Goal: Task Accomplishment & Management: Manage account settings

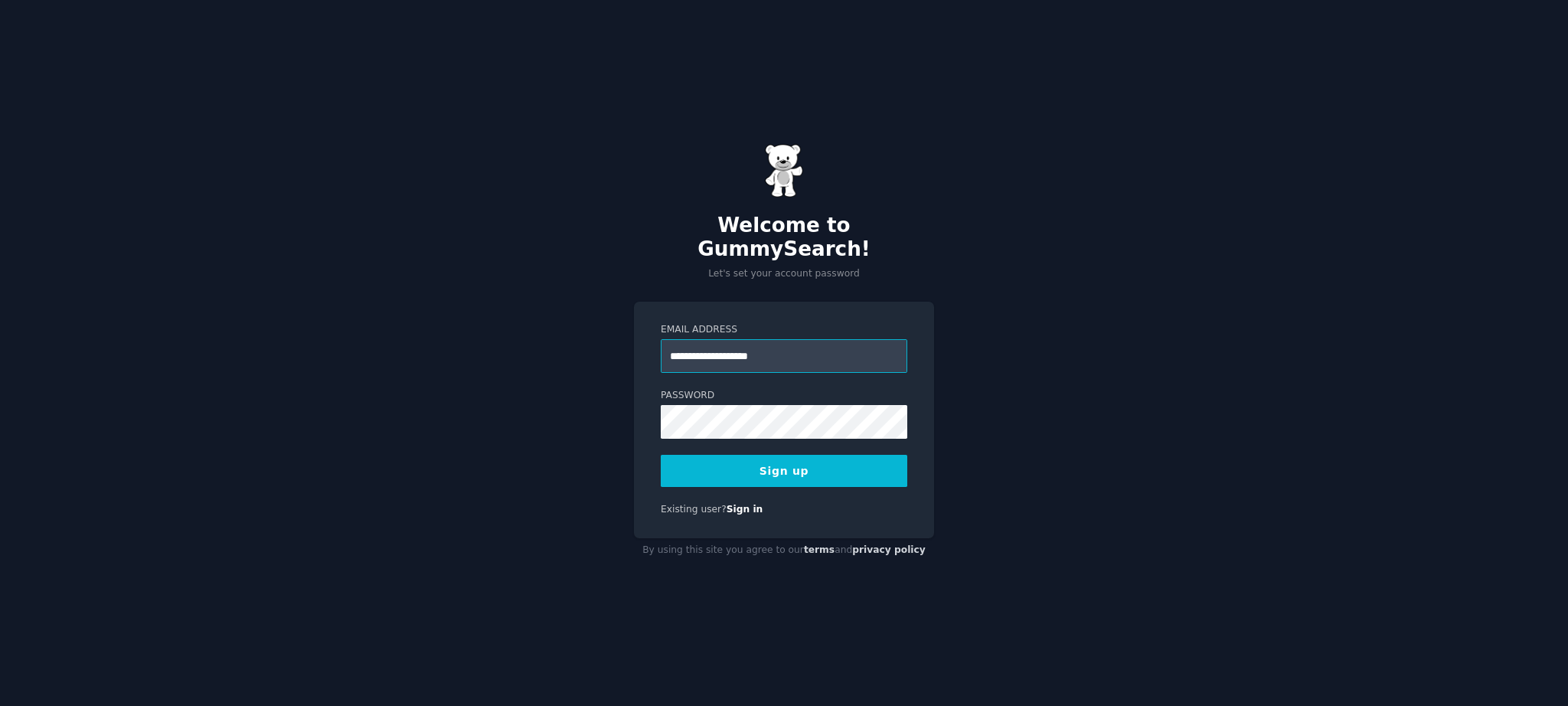
type input "**********"
click at [787, 460] on button "Sign up" at bounding box center [784, 471] width 247 height 32
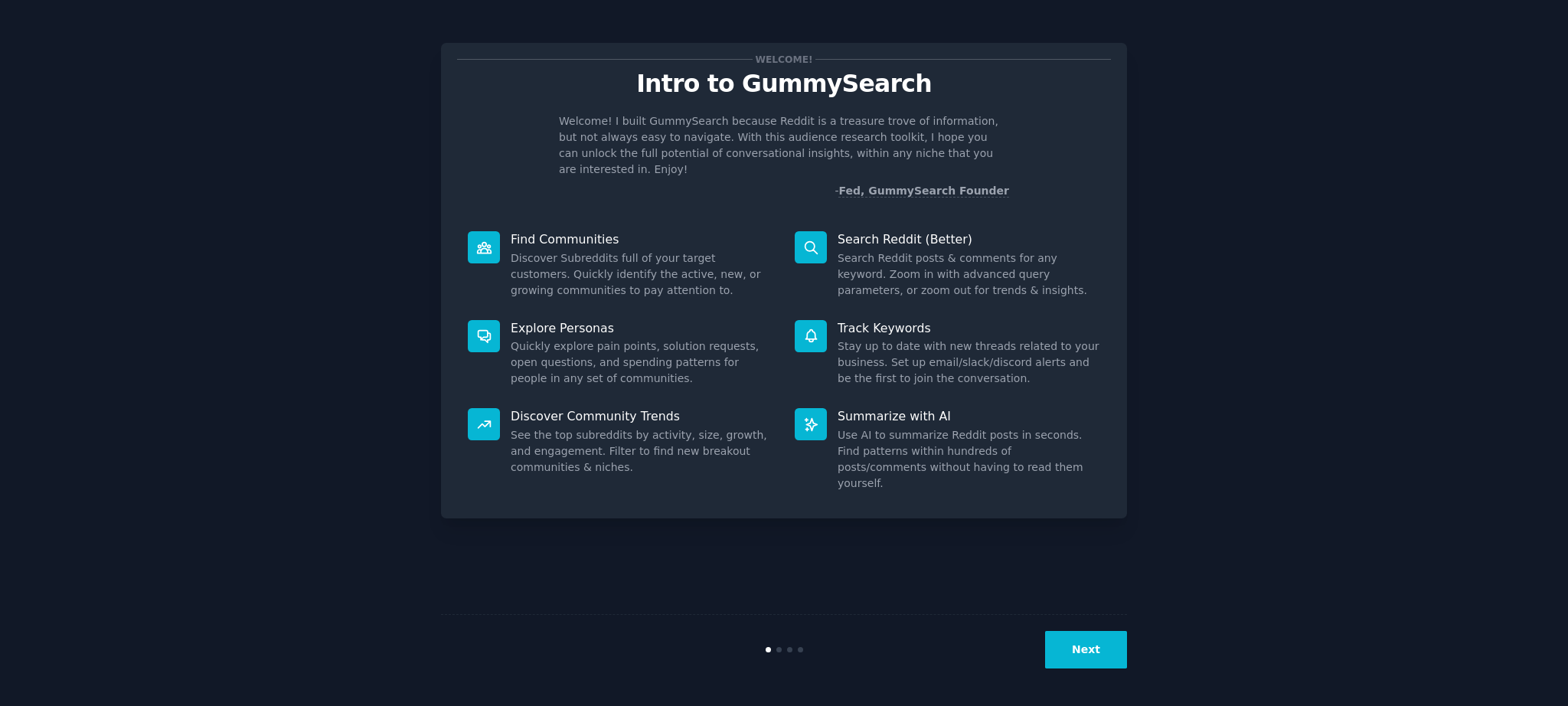
click at [1086, 647] on button "Next" at bounding box center [1085, 650] width 82 height 37
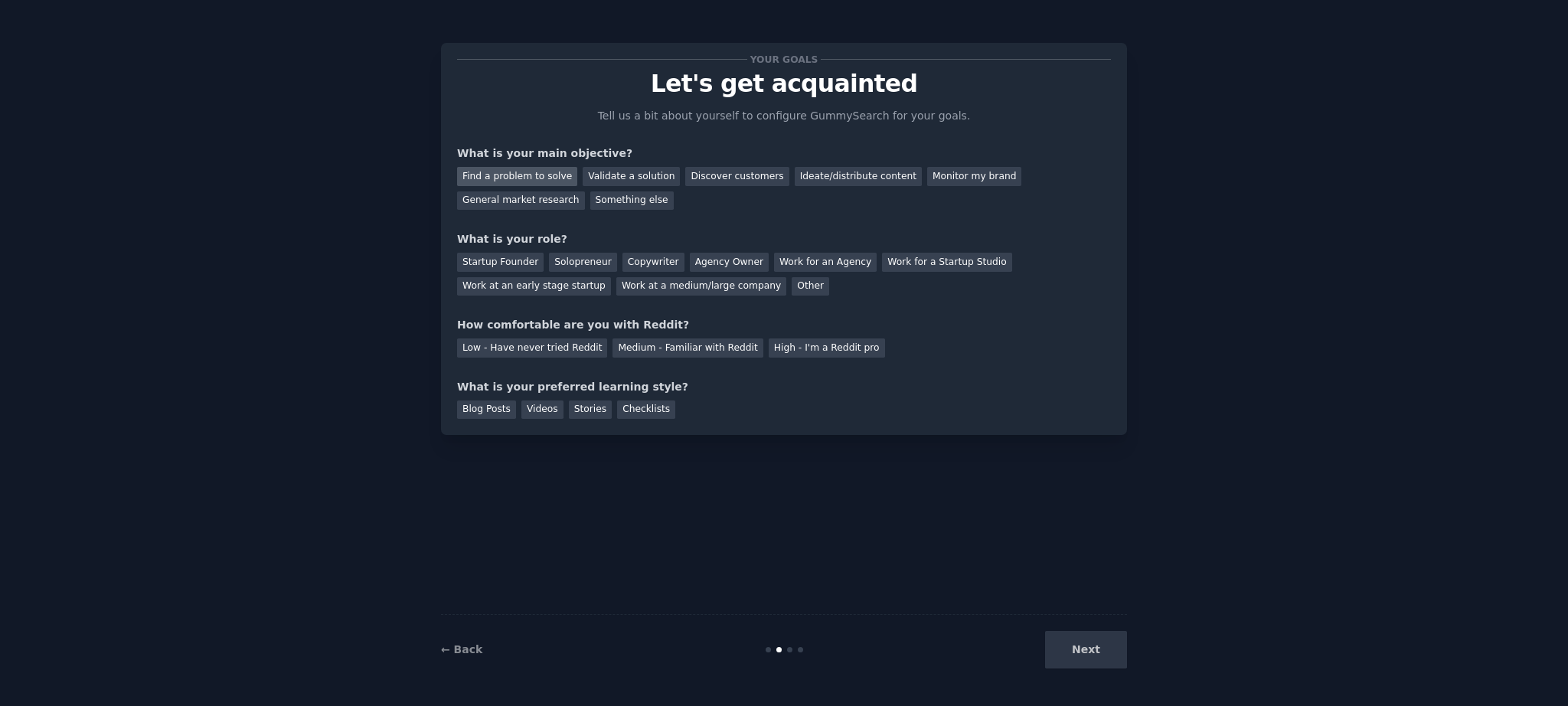
click at [538, 177] on div "Find a problem to solve" at bounding box center [517, 176] width 120 height 20
click at [645, 175] on div "Validate a solution" at bounding box center [631, 176] width 98 height 20
click at [848, 181] on div "Ideate/distribute content" at bounding box center [858, 176] width 127 height 20
click at [513, 199] on div "General market research" at bounding box center [521, 201] width 128 height 20
click at [584, 261] on div "Solopreneur" at bounding box center [582, 262] width 67 height 20
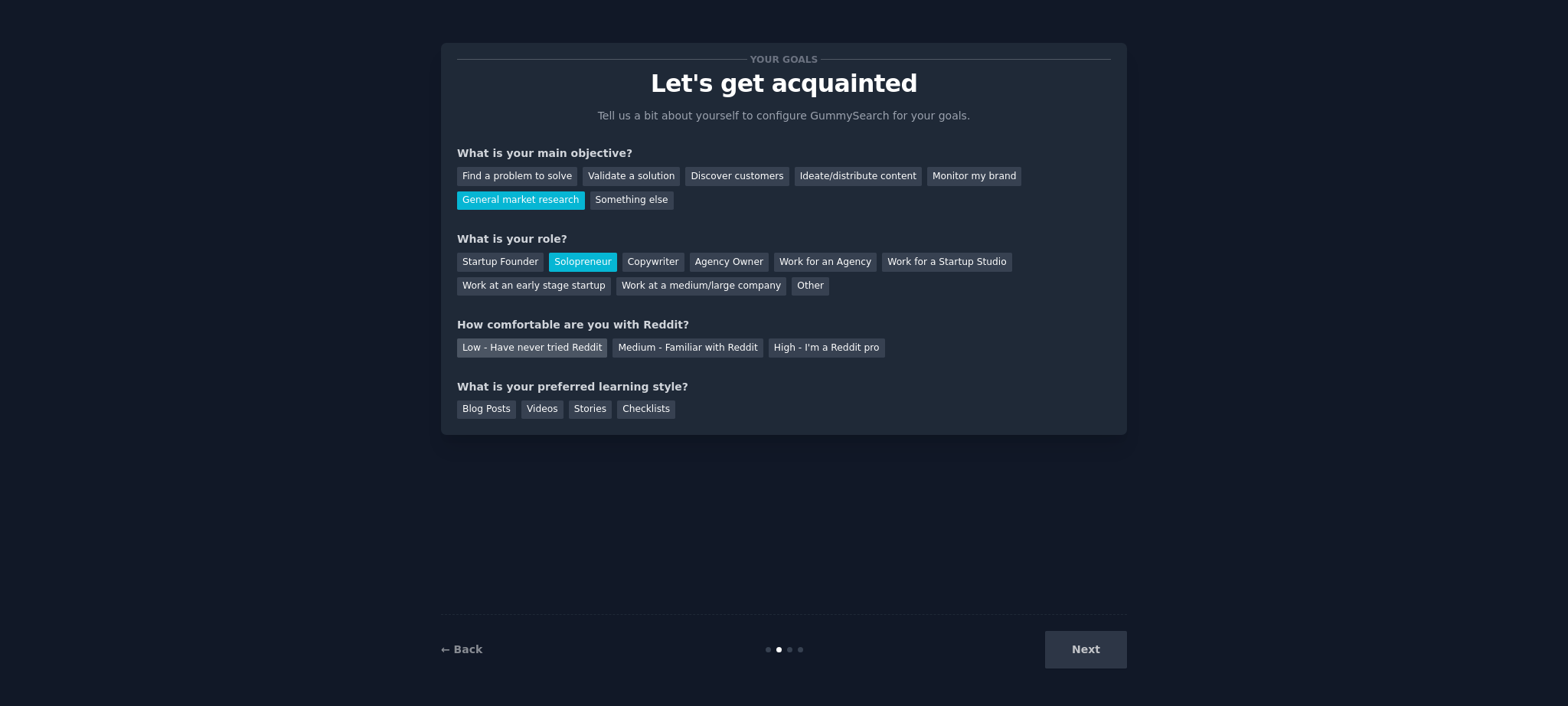
click at [498, 347] on div "Low - Have never tried Reddit" at bounding box center [532, 348] width 150 height 20
click at [544, 412] on div "Videos" at bounding box center [543, 410] width 42 height 20
click at [1084, 649] on button "Next" at bounding box center [1085, 650] width 82 height 37
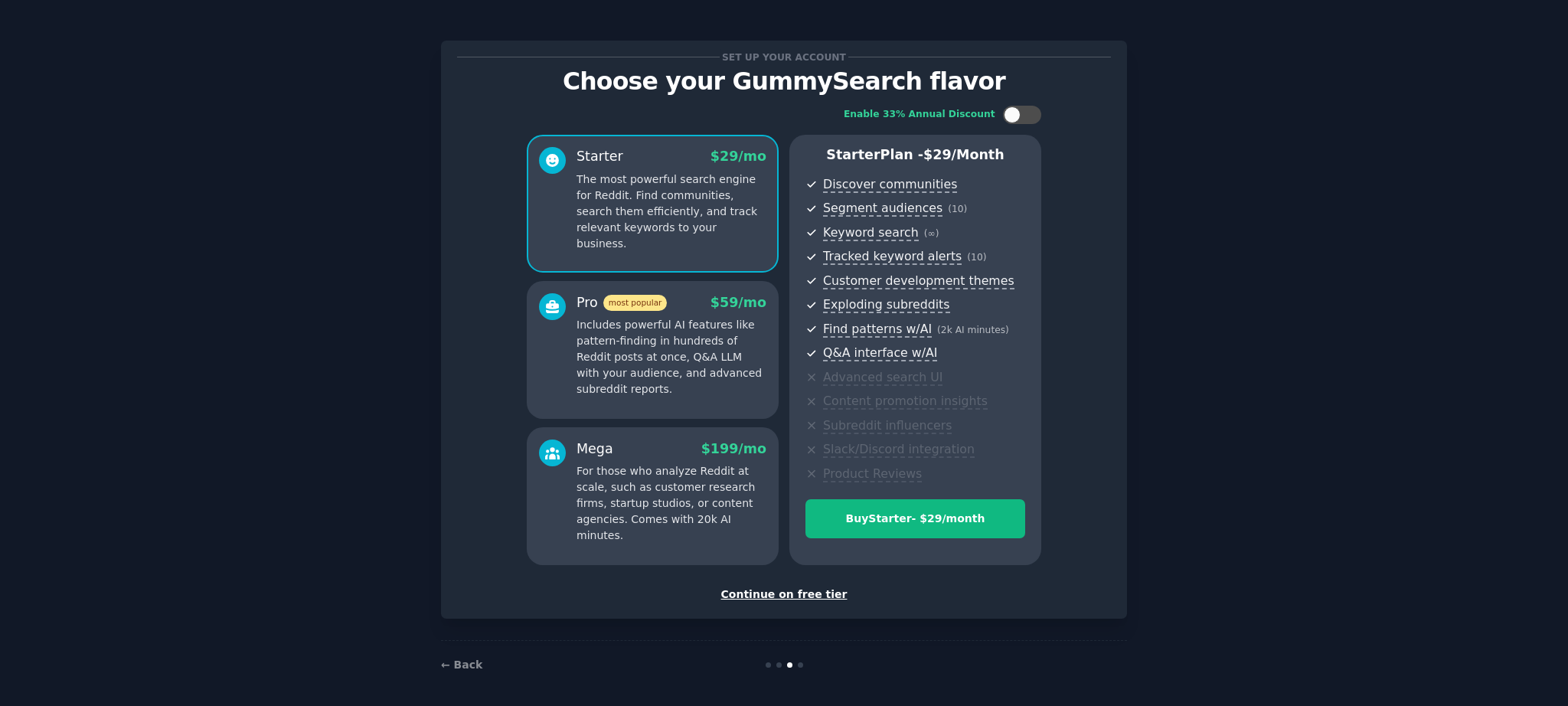
scroll to position [3, 0]
click at [796, 594] on div "Continue on free tier" at bounding box center [784, 594] width 654 height 16
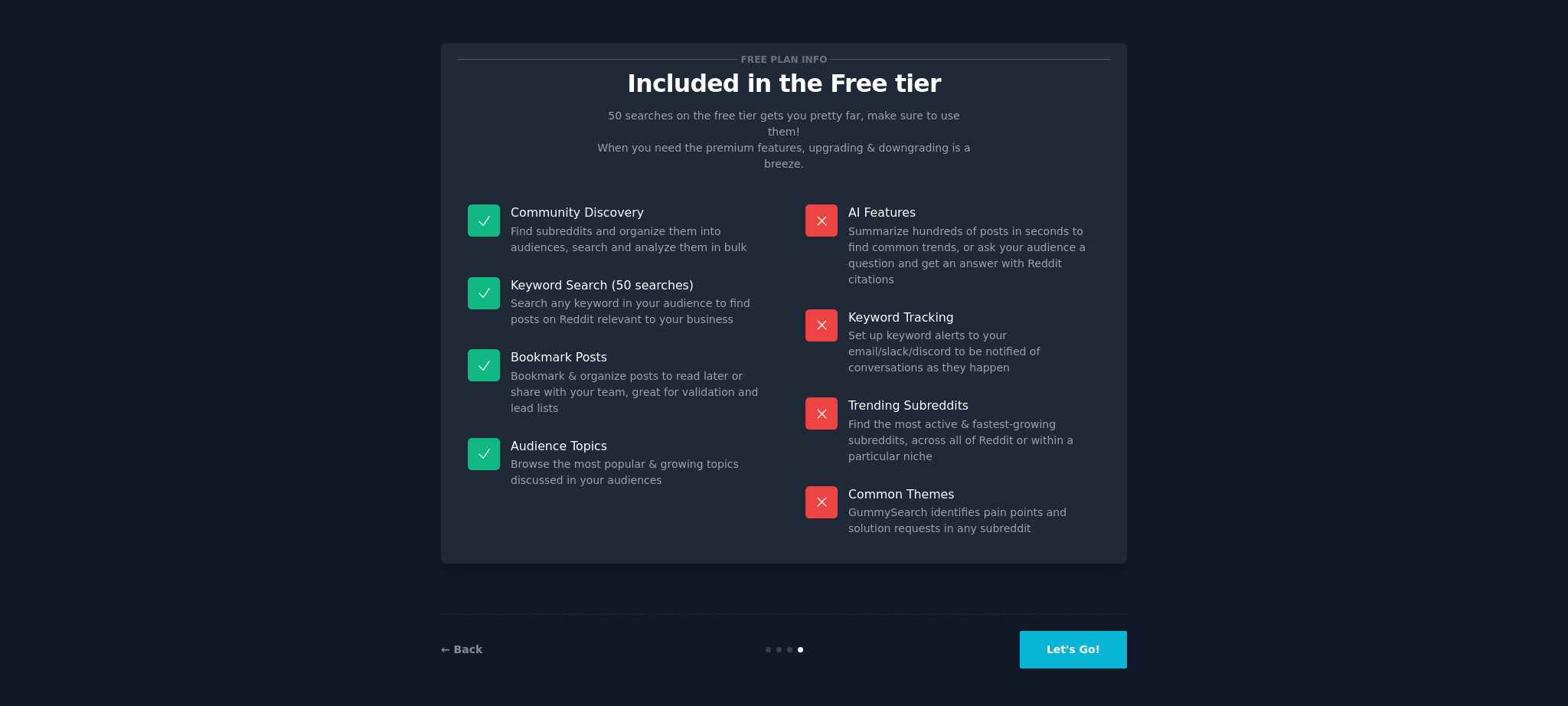
click at [1078, 650] on button "Let's Go!" at bounding box center [1073, 650] width 107 height 37
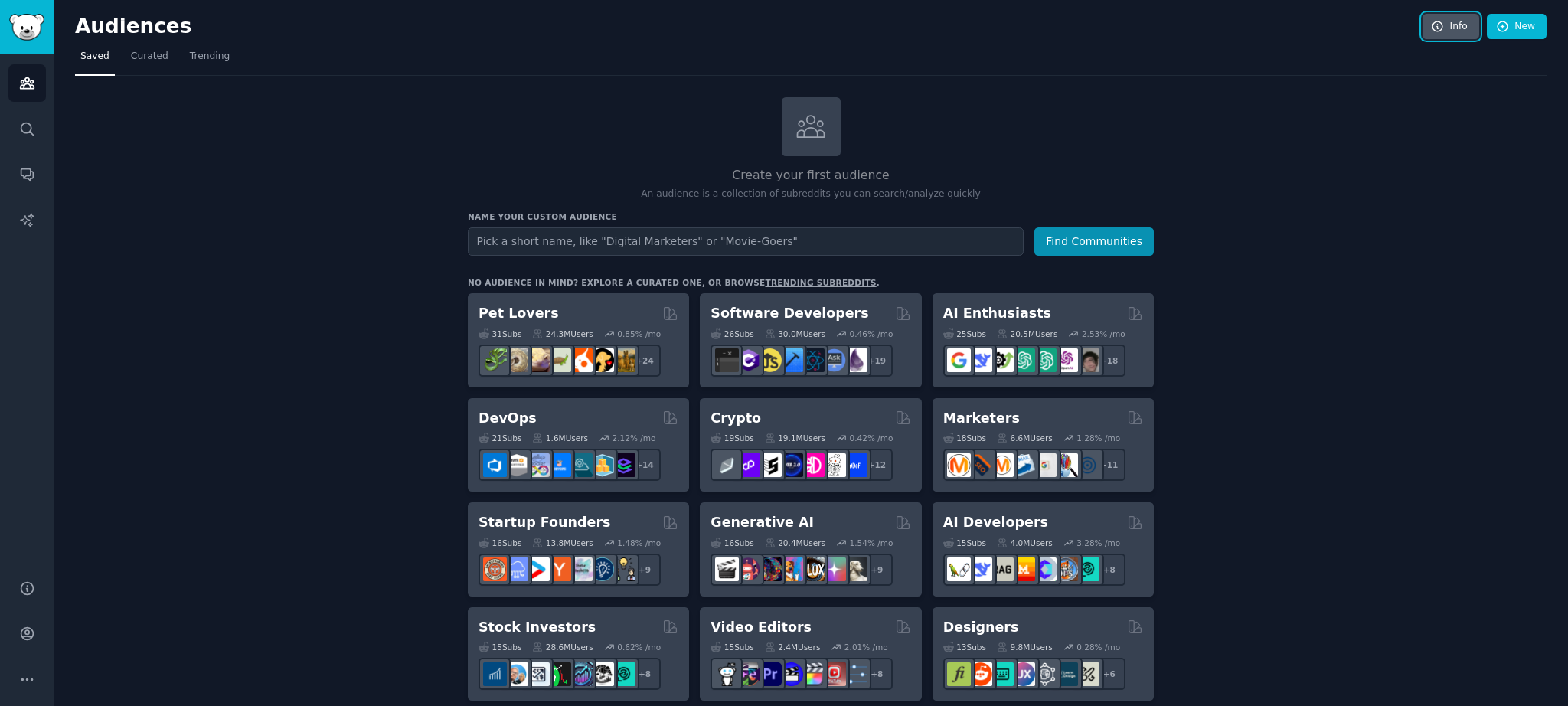
click at [1435, 26] on icon at bounding box center [1437, 26] width 10 height 10
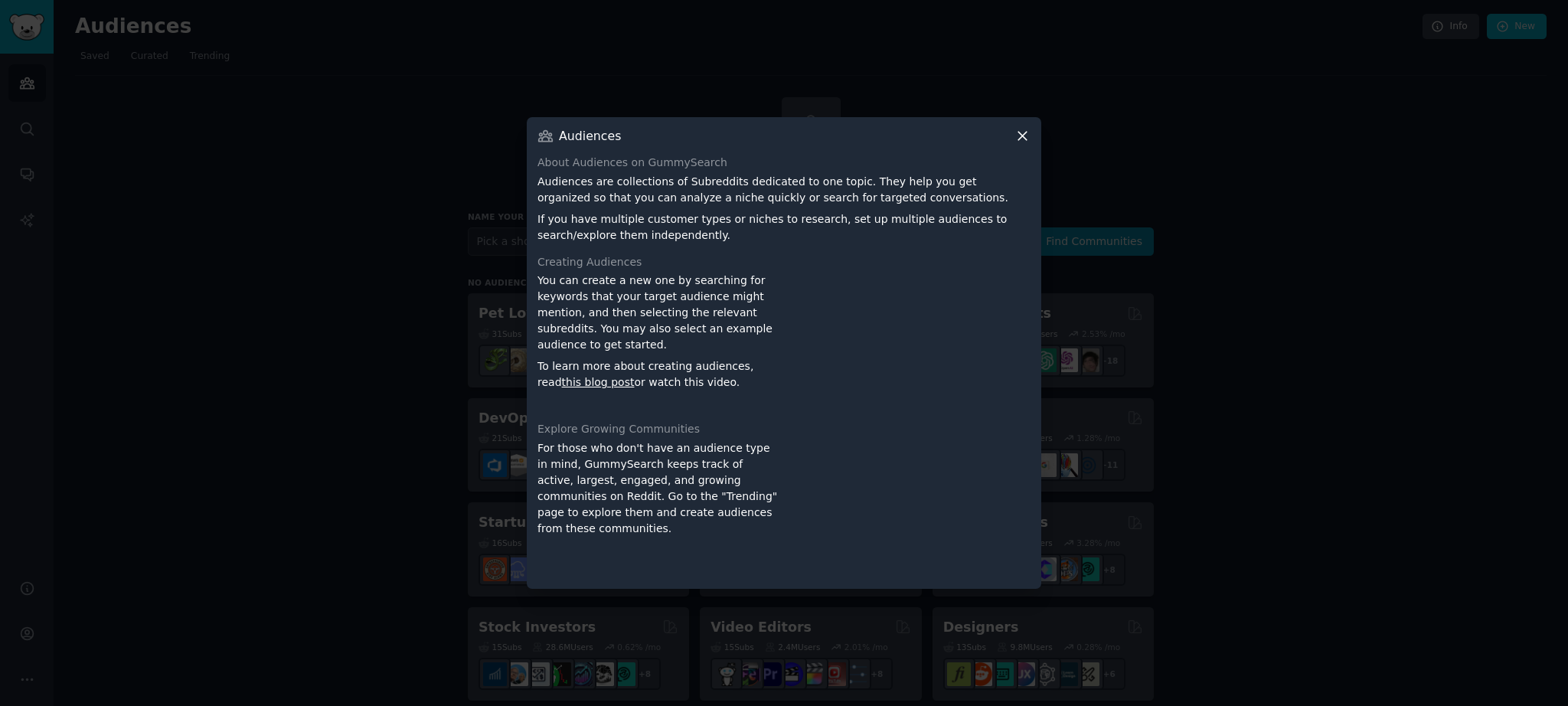
click at [1024, 135] on icon at bounding box center [1022, 136] width 16 height 16
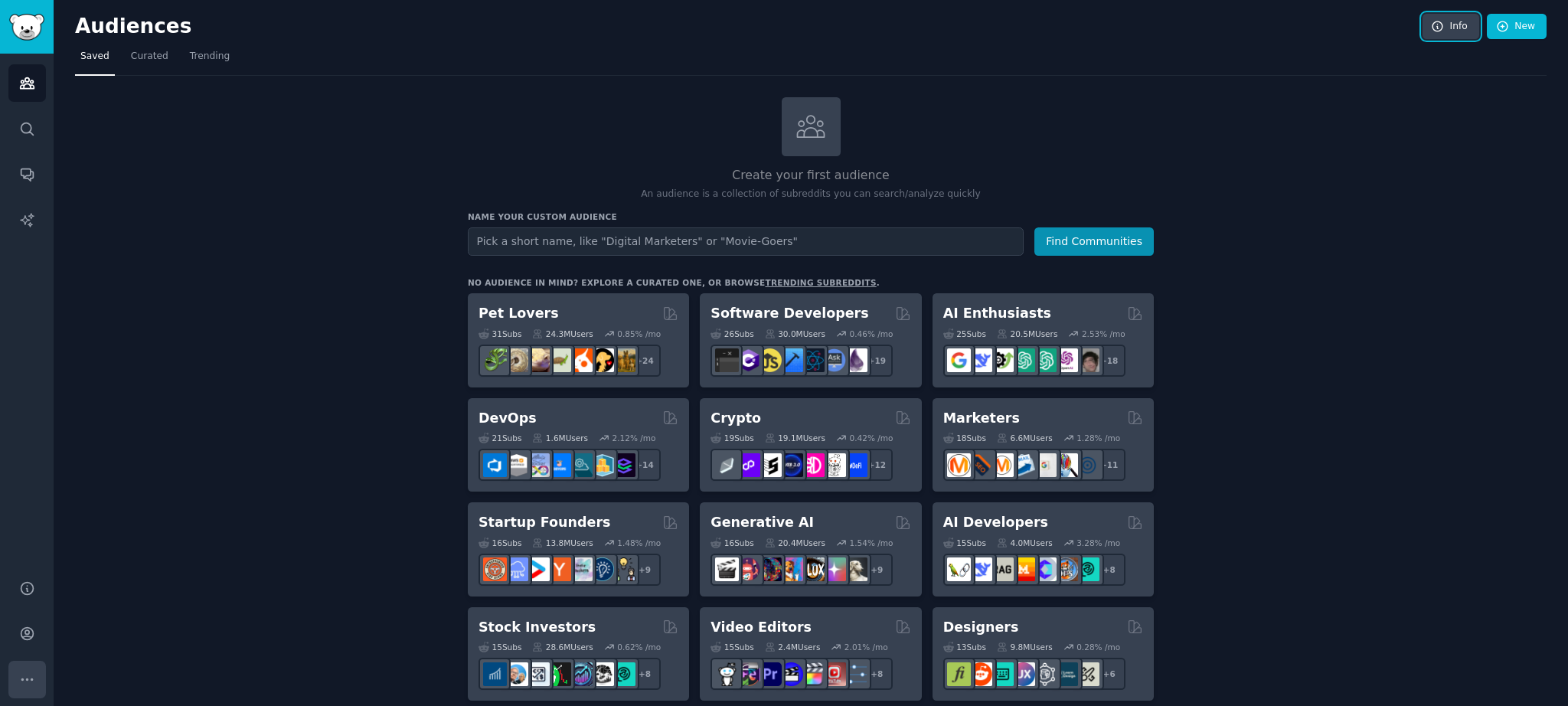
click at [25, 687] on icon "Sidebar" at bounding box center [27, 680] width 16 height 16
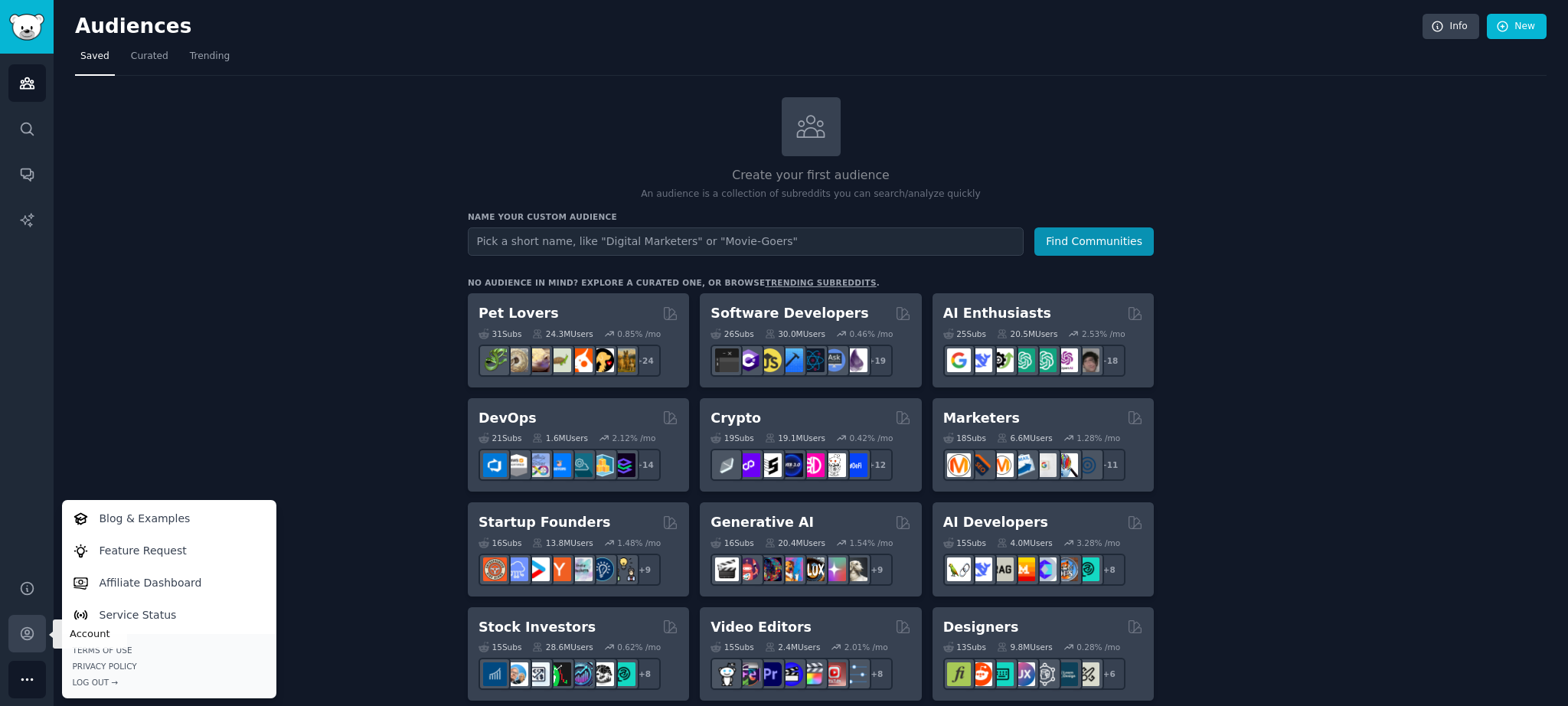
click at [31, 626] on icon "Sidebar" at bounding box center [27, 634] width 16 height 16
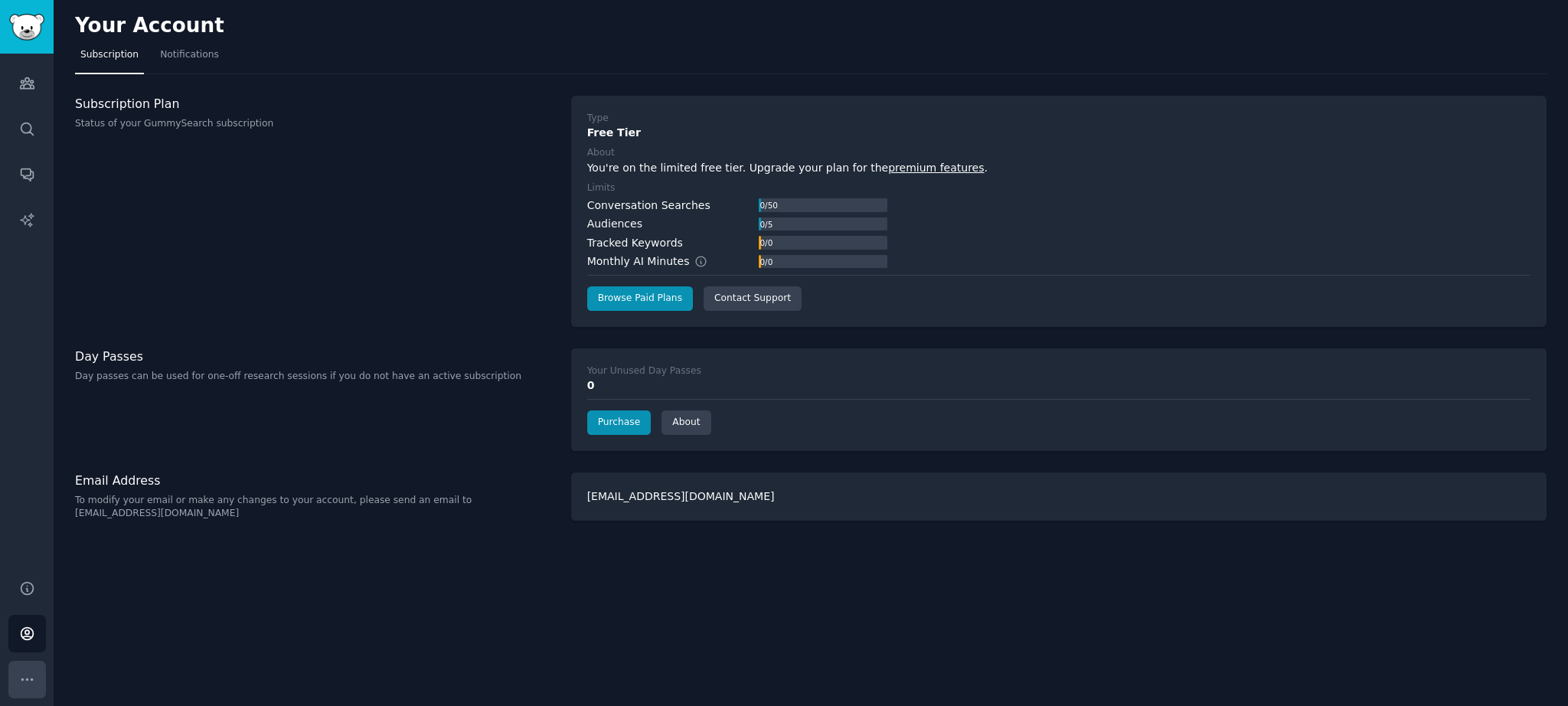
click at [26, 677] on icon "Sidebar" at bounding box center [27, 680] width 16 height 16
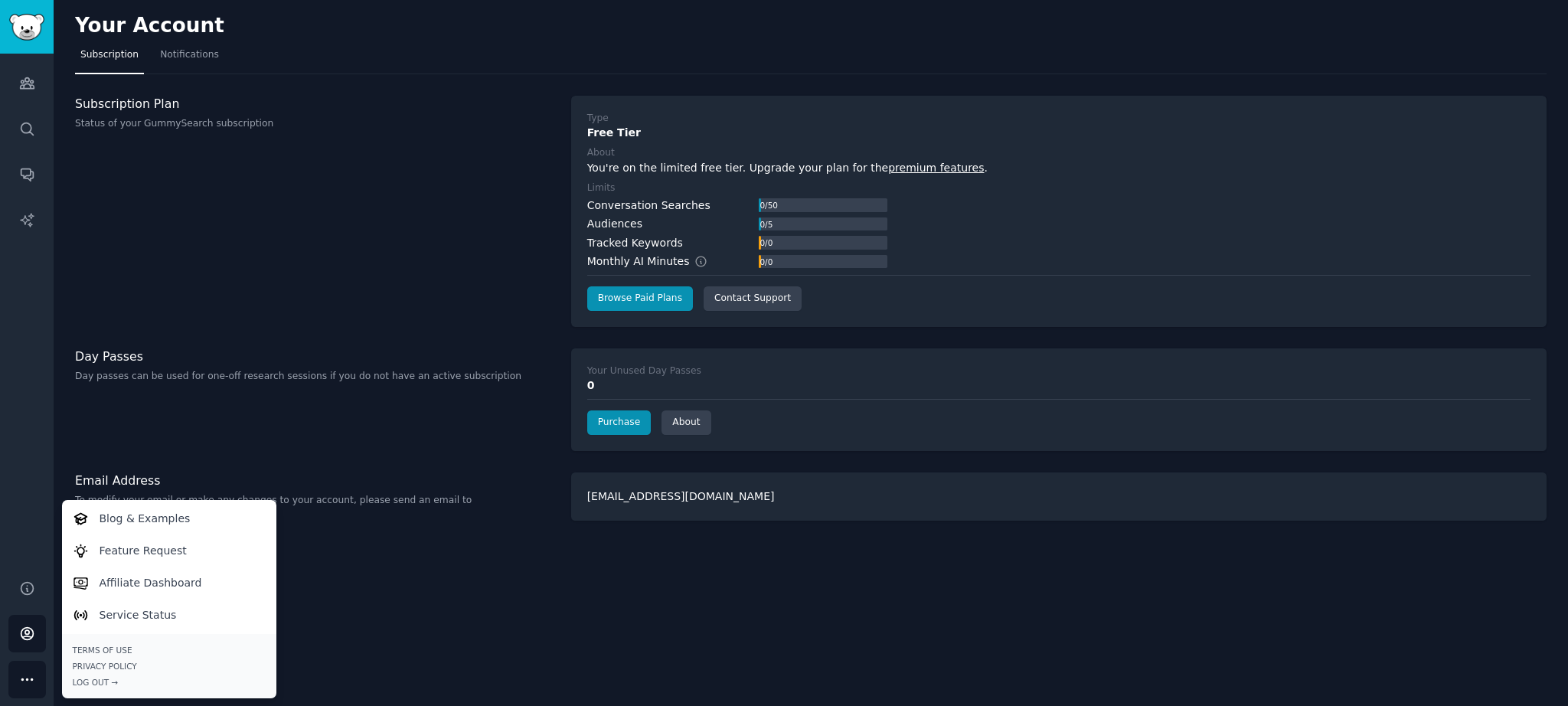
click at [360, 424] on div "Day Passes Day passes can be used for one-off research sessions if you do not h…" at bounding box center [315, 400] width 480 height 103
